Goal: Complete application form

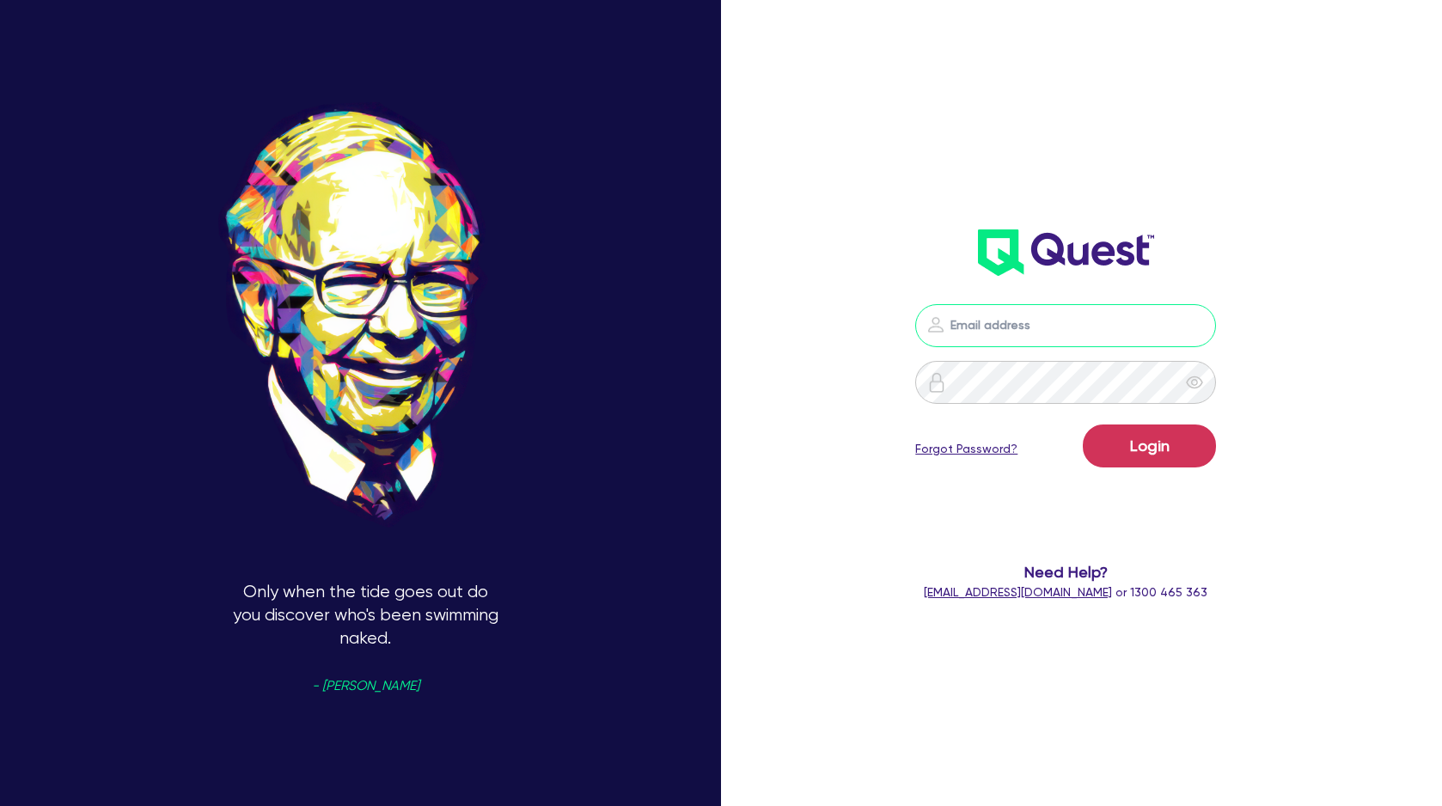
type input "[PERSON_NAME][EMAIL_ADDRESS][DOMAIN_NAME]"
click at [1149, 445] on button "Login" at bounding box center [1149, 445] width 133 height 43
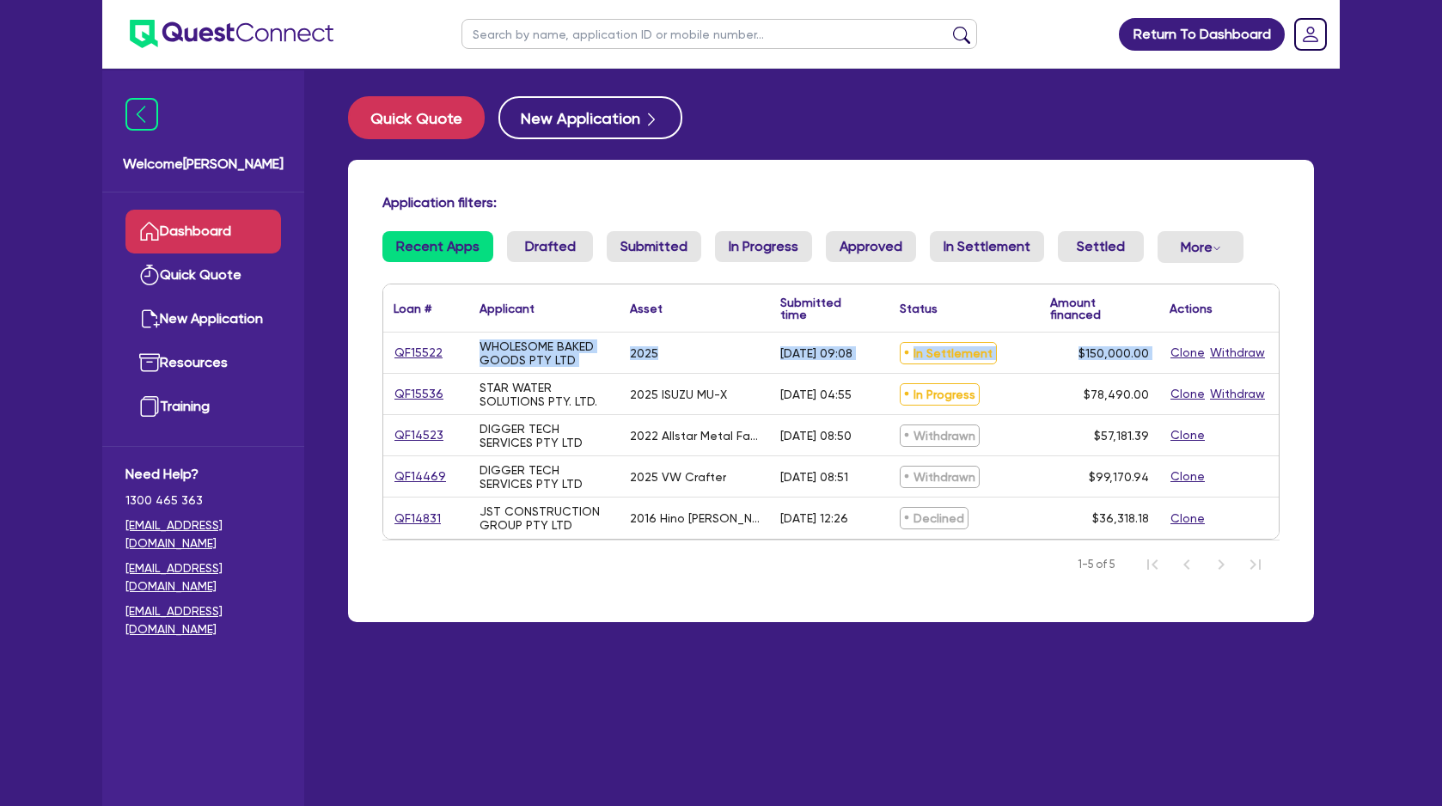
drag, startPoint x: 446, startPoint y: 398, endPoint x: 379, endPoint y: 396, distance: 67.0
click at [379, 395] on div "Application filters: Recent Apps Drafted Submitted In Progress Approved In Sett…" at bounding box center [831, 391] width 966 height 462
click at [475, 403] on div "STAR WATER SOLUTIONS PTY. LTD." at bounding box center [544, 394] width 150 height 40
click at [447, 389] on div "QF15536" at bounding box center [425, 394] width 64 height 20
click at [427, 346] on link "QF15522" at bounding box center [418, 353] width 50 height 20
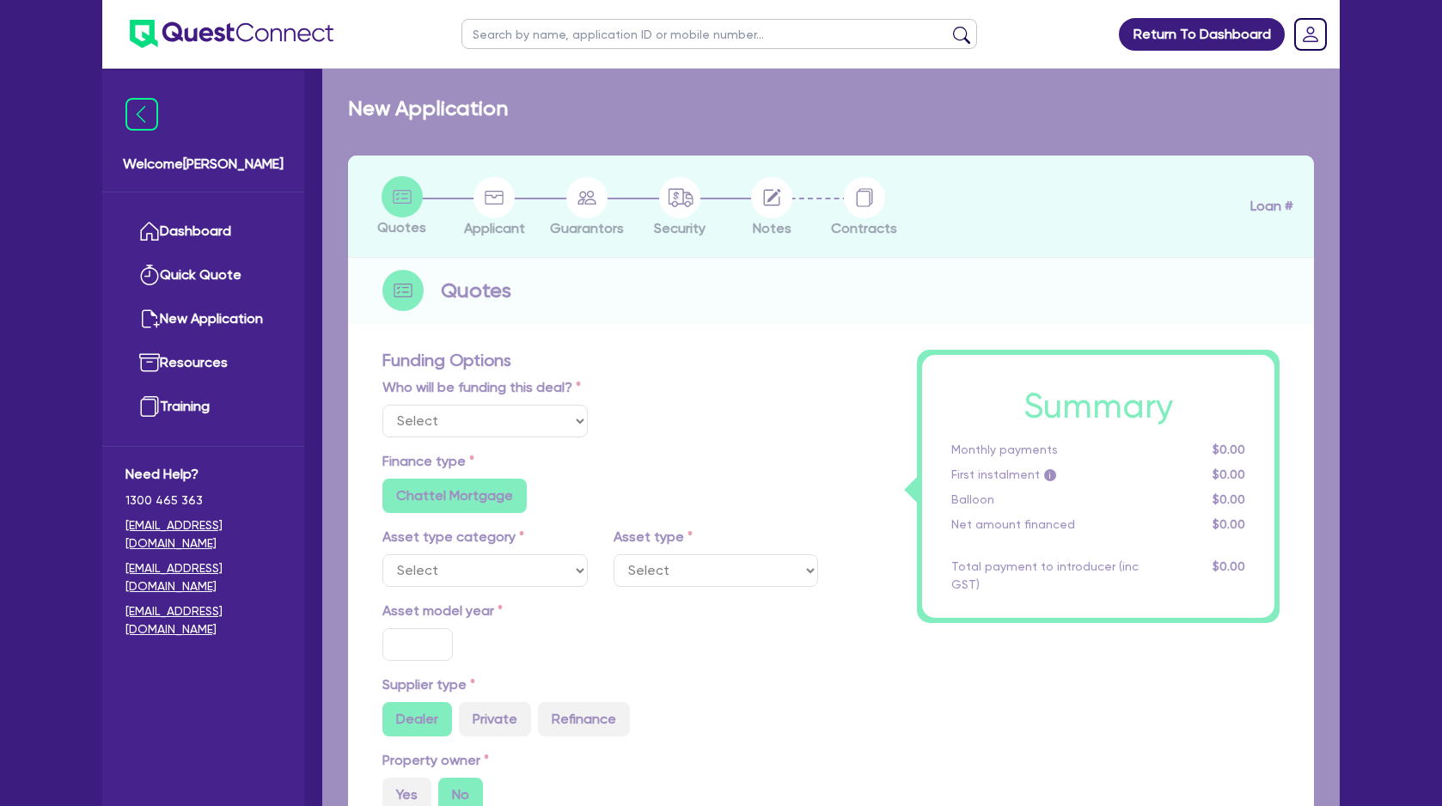
select select "Quest Finance - Own Book"
select select "CARS_AND_LIGHT_TRUCKS"
type input "2025"
radio input "false"
radio input "true"
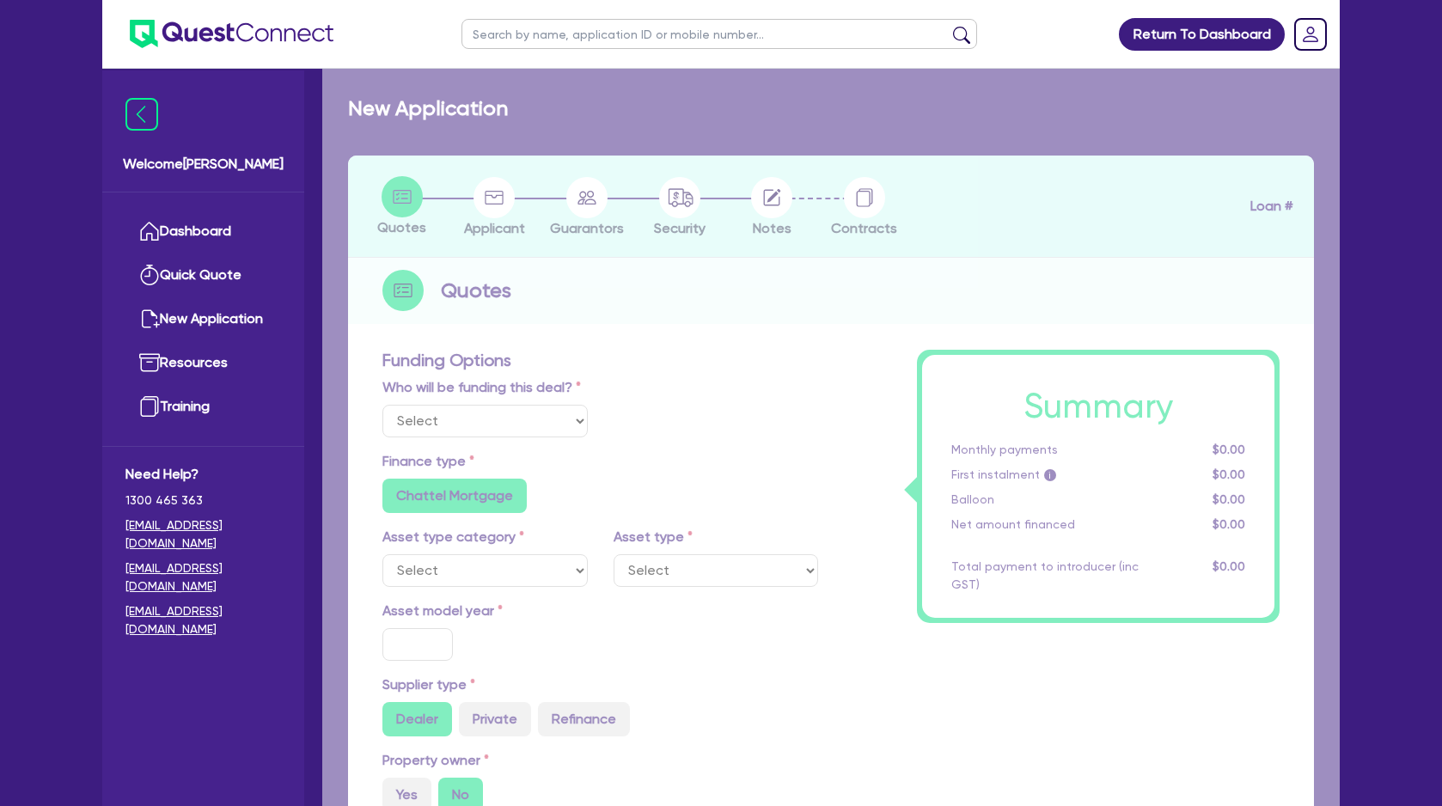
radio input "true"
type input "150,000"
type input "5"
type input "7,500"
type input "17.95"
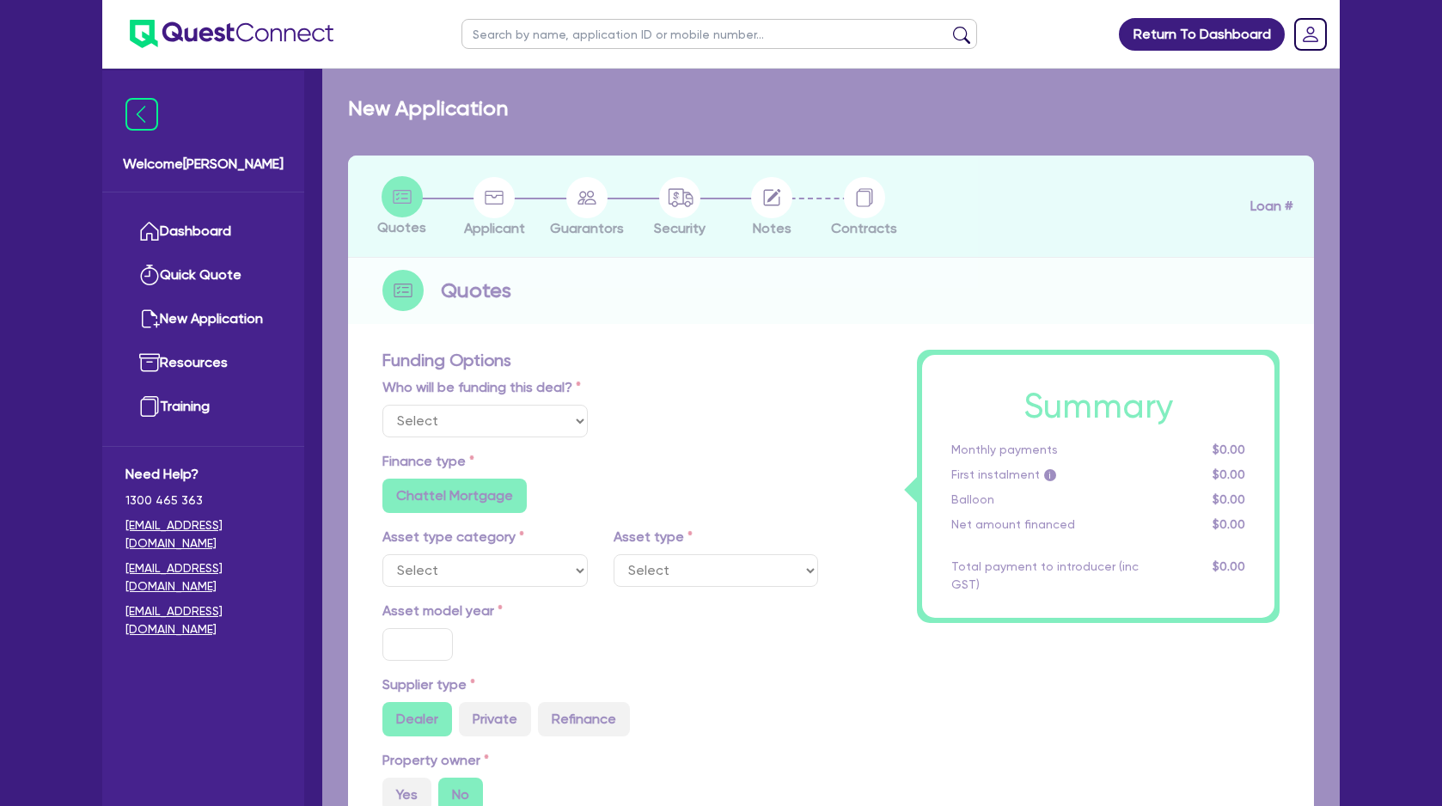
type input "990"
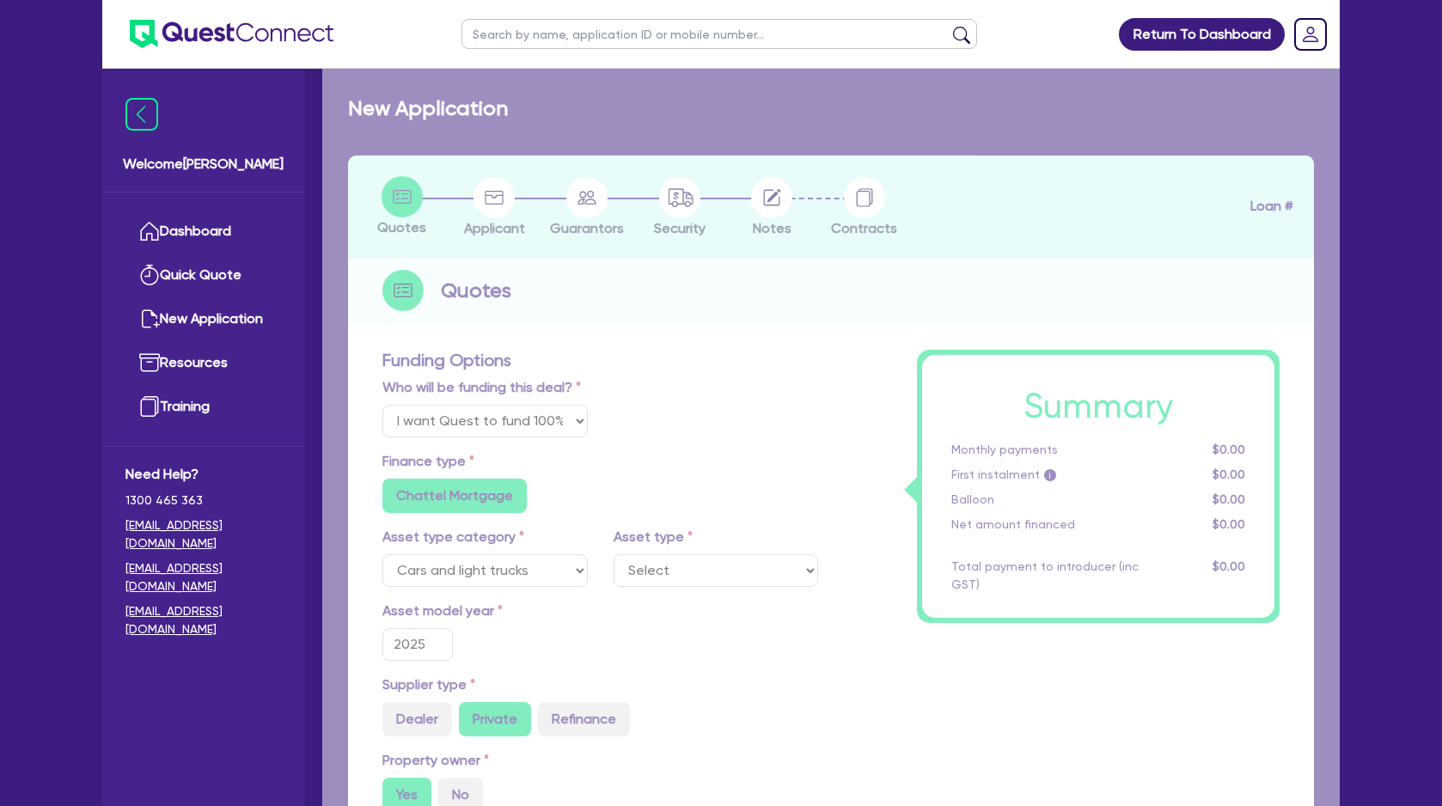
select select "PASSENGER_VEHICLES"
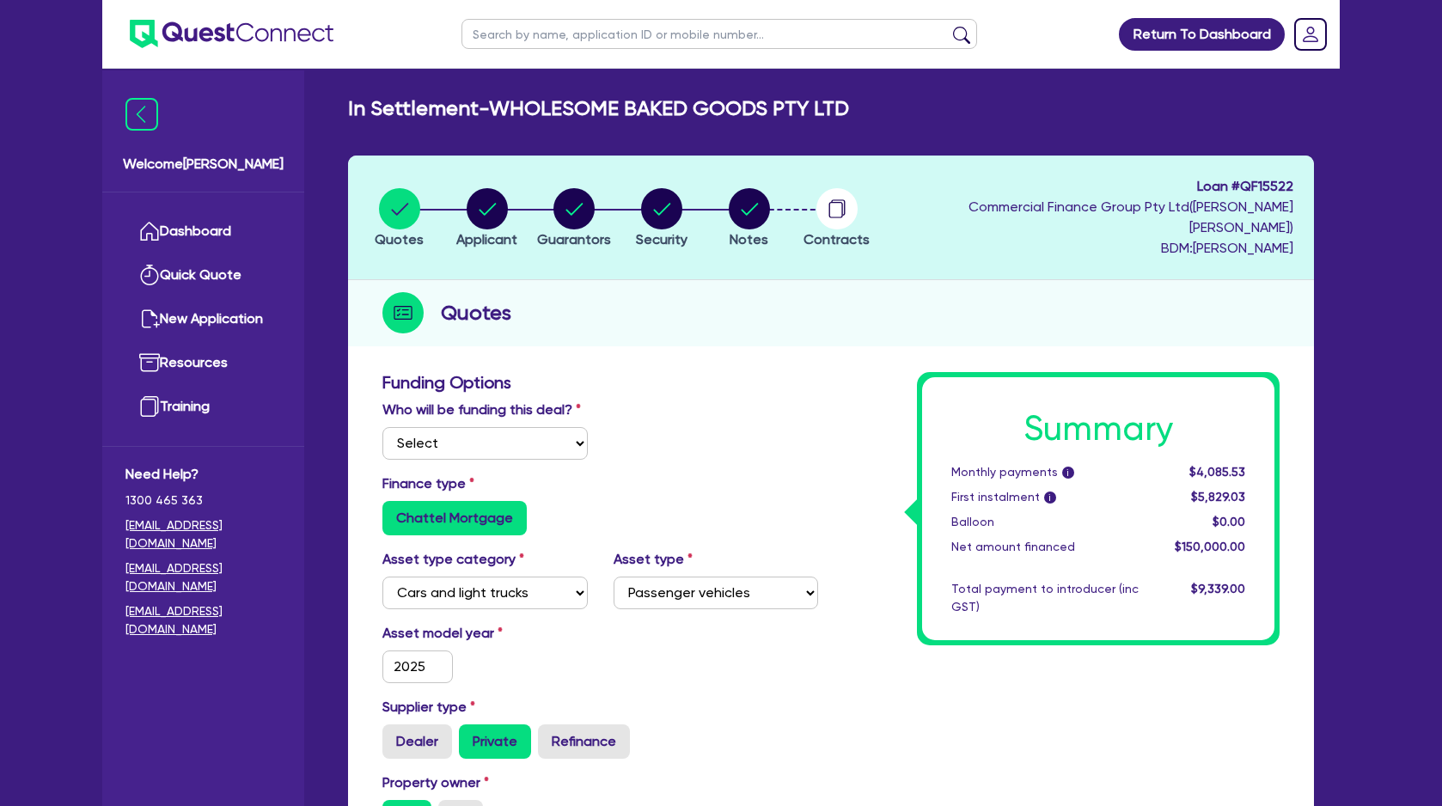
click at [854, 201] on circle "button" at bounding box center [836, 208] width 41 height 41
